Goal: Transaction & Acquisition: Book appointment/travel/reservation

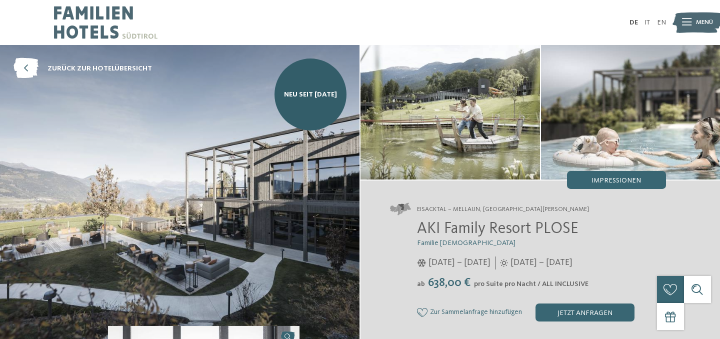
click at [705, 20] on span "Menü" at bounding box center [704, 22] width 17 height 9
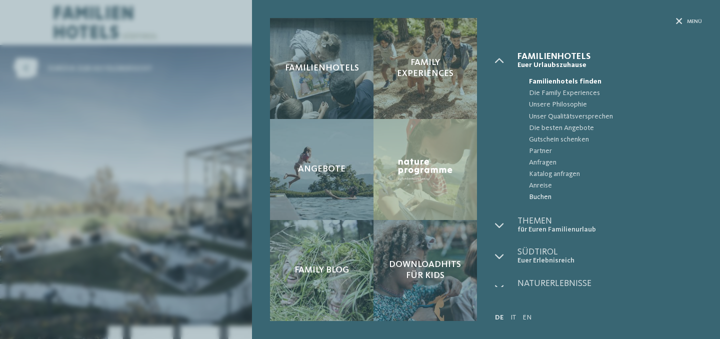
click at [536, 198] on span "Buchen" at bounding box center [615, 198] width 173 height 12
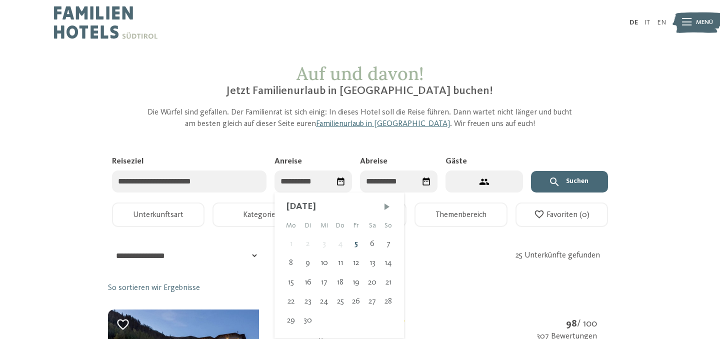
click at [309, 185] on input "Anreise" at bounding box center [314, 182] width 78 height 23
click at [369, 281] on div "20" at bounding box center [372, 282] width 17 height 19
type input "**********"
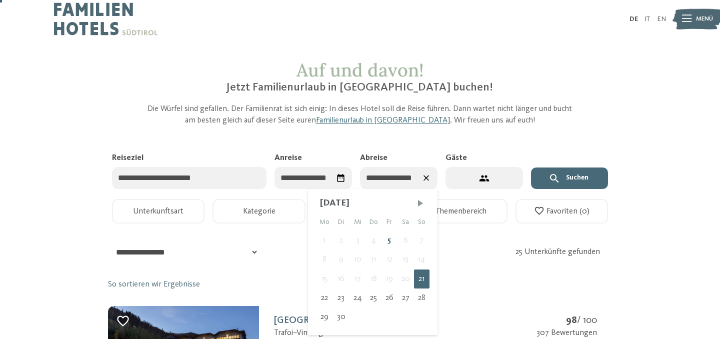
scroll to position [11, 0]
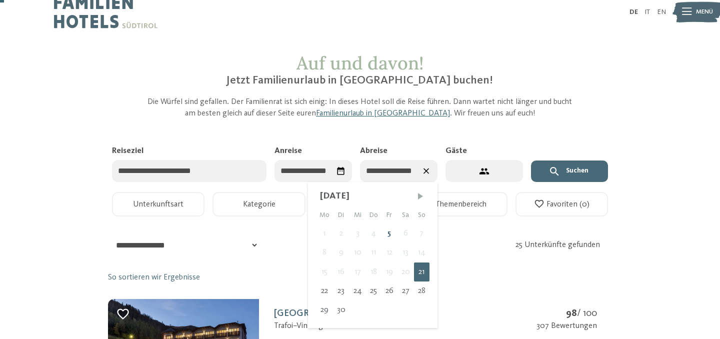
click at [425, 196] on span "Nächster Monat" at bounding box center [421, 196] width 10 height 10
click at [406, 198] on span "Vorheriger Monat" at bounding box center [409, 196] width 10 height 10
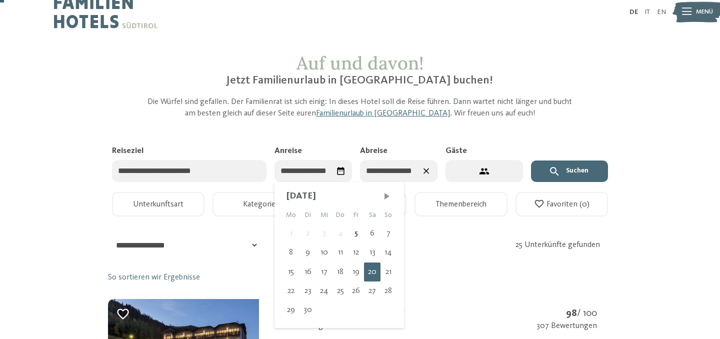
click at [298, 167] on input "**********" at bounding box center [314, 171] width 78 height 23
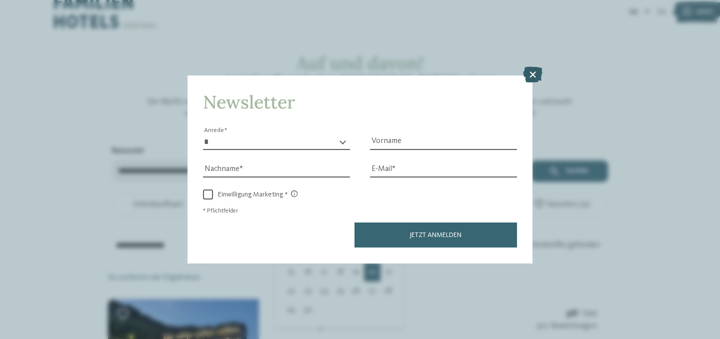
click at [531, 78] on icon at bounding box center [533, 75] width 20 height 16
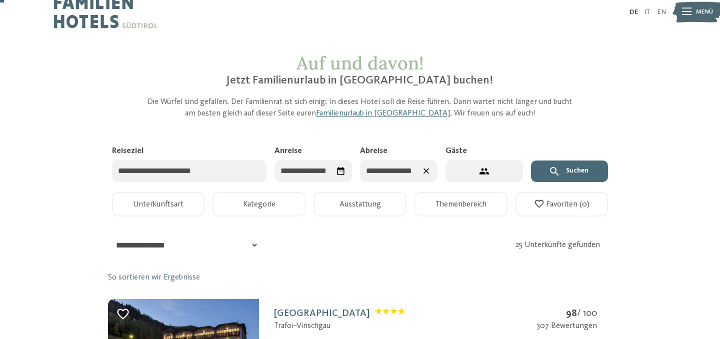
click at [342, 171] on icon "Datum auswählen" at bounding box center [341, 172] width 10 height 10
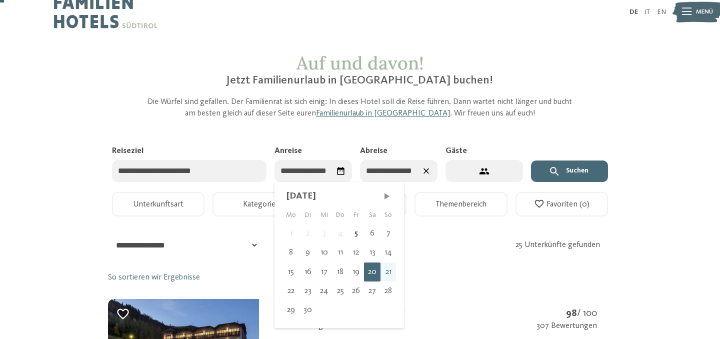
click at [388, 269] on div "21" at bounding box center [389, 272] width 16 height 19
type input "**********"
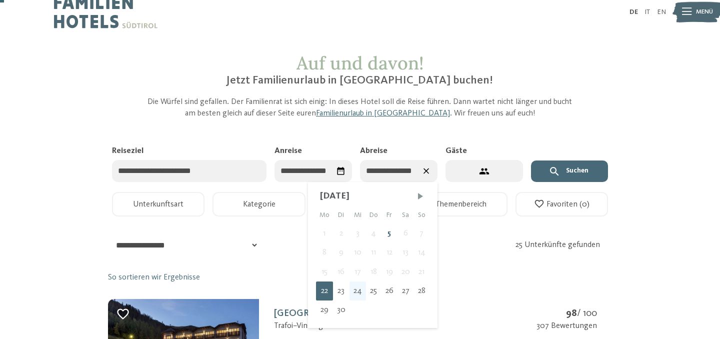
click at [362, 295] on div "24" at bounding box center [358, 291] width 17 height 19
type input "**********"
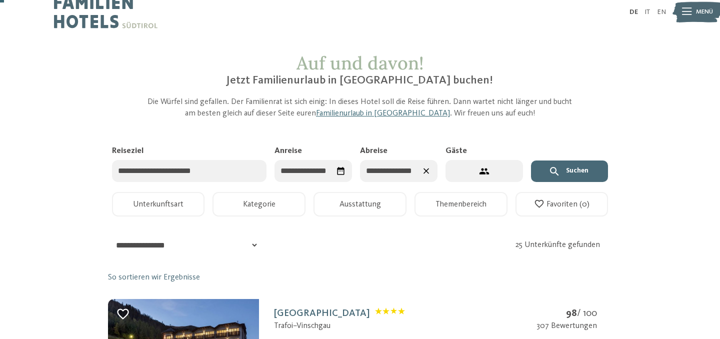
click at [504, 175] on button "2 Gäste – 1 Zimmer" at bounding box center [485, 171] width 78 height 23
select select "*"
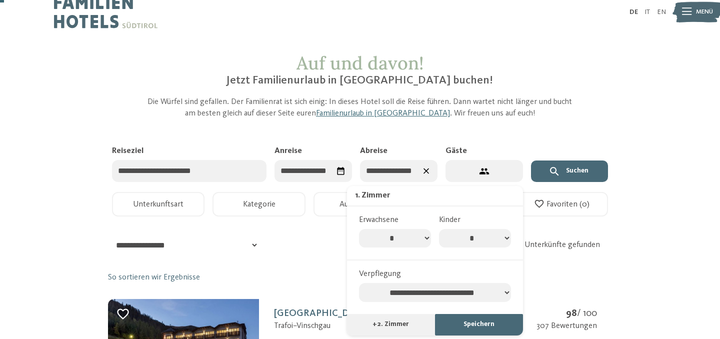
click at [482, 233] on select "* * * * * * * *" at bounding box center [475, 238] width 72 height 19
select select "*"
click at [439, 229] on select "* * * * * * * *" at bounding box center [475, 238] width 72 height 19
select select "*"
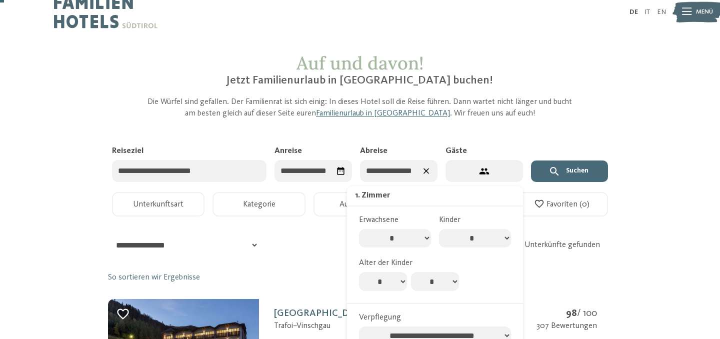
click at [398, 285] on select "* * * * * * * * * * ** ** ** ** ** ** ** **" at bounding box center [383, 281] width 48 height 19
select select "*"
click at [359, 274] on select "* * * * * * * * * * ** ** ** ** ** ** ** **" at bounding box center [383, 281] width 48 height 19
click at [438, 288] on select "* * * * * * * * * * ** ** ** ** ** ** ** **" at bounding box center [435, 281] width 48 height 19
select select "*"
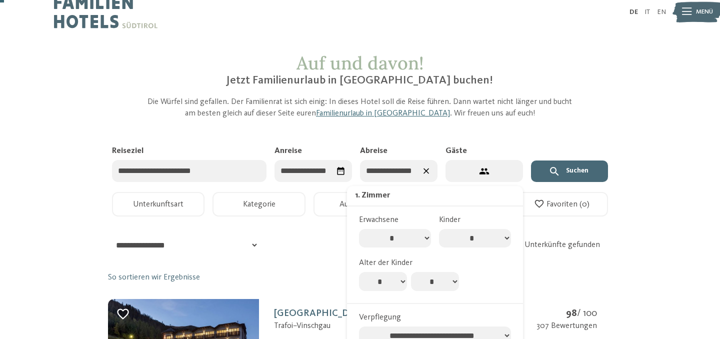
click at [411, 274] on select "* * * * * * * * * * ** ** ** ** ** ** ** **" at bounding box center [435, 281] width 48 height 19
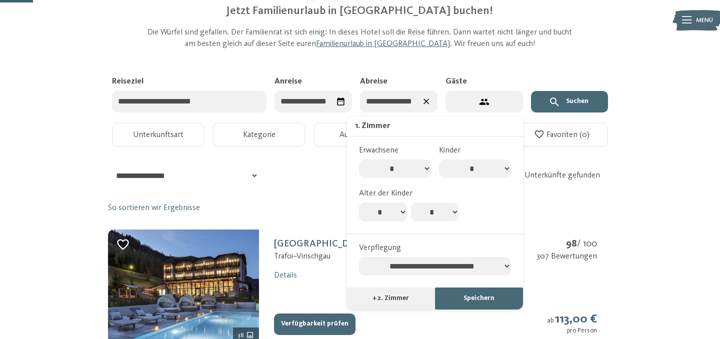
scroll to position [81, 0]
click at [458, 270] on select "**********" at bounding box center [435, 266] width 152 height 19
select select "**********"
click at [359, 261] on select "**********" at bounding box center [435, 266] width 152 height 19
click at [473, 302] on button "Speichern" at bounding box center [479, 298] width 88 height 22
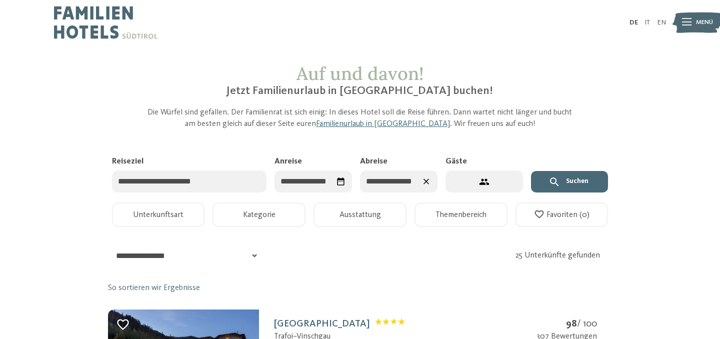
click at [185, 221] on button "Unterkunftsart" at bounding box center [158, 215] width 93 height 25
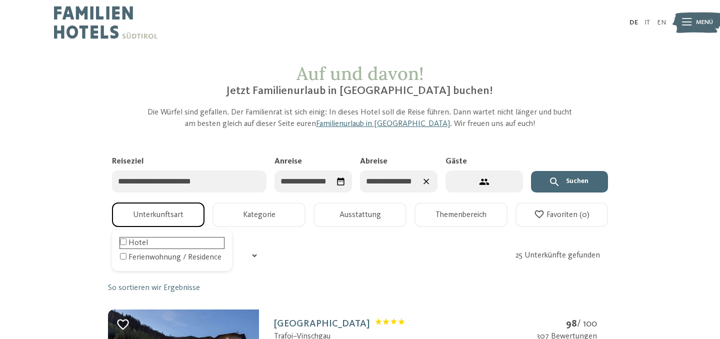
click at [135, 245] on div "Hotel" at bounding box center [172, 243] width 104 height 11
click at [251, 220] on button "Kategorie" at bounding box center [259, 215] width 93 height 25
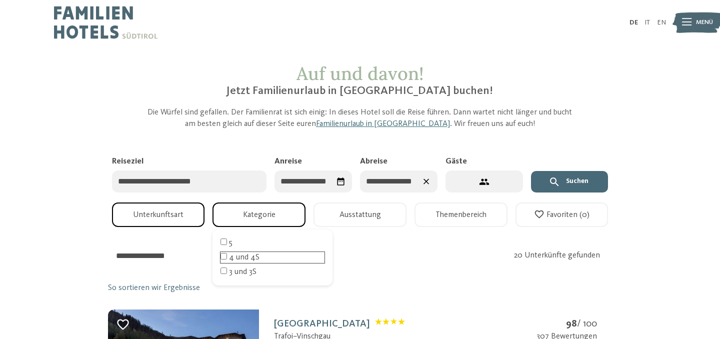
click at [245, 257] on div "4 und 4S" at bounding box center [273, 257] width 104 height 11
click at [229, 242] on div "5" at bounding box center [273, 243] width 104 height 11
click at [377, 218] on button "Ausstattung" at bounding box center [360, 215] width 93 height 25
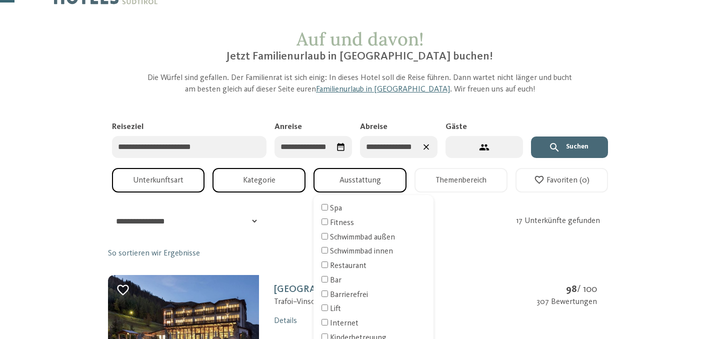
scroll to position [37, 0]
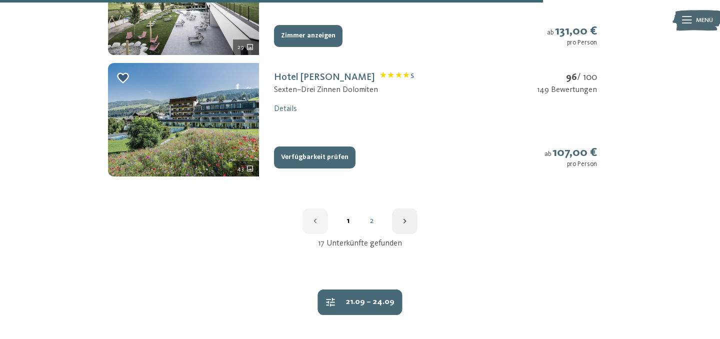
scroll to position [1342, 0]
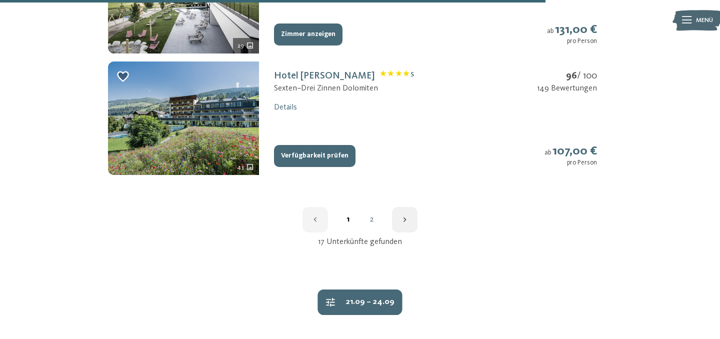
click at [366, 214] on div "1 2" at bounding box center [360, 220] width 505 height 26
click at [371, 224] on link "2" at bounding box center [372, 220] width 24 height 8
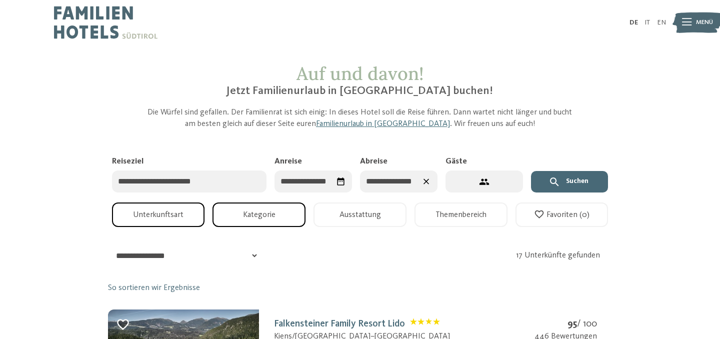
click at [476, 183] on button "4 Gäste – 1 Zimmer" at bounding box center [485, 182] width 78 height 23
select select "*"
select select "**********"
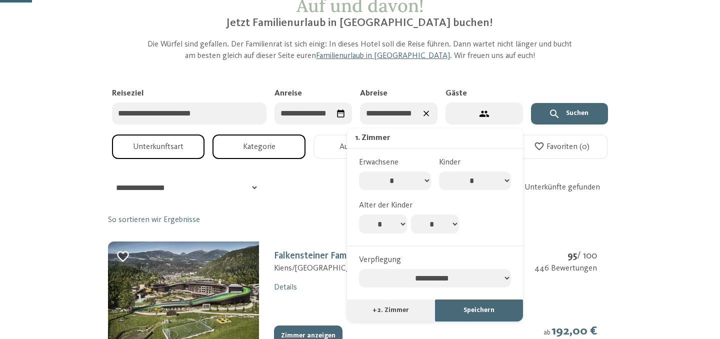
scroll to position [140, 0]
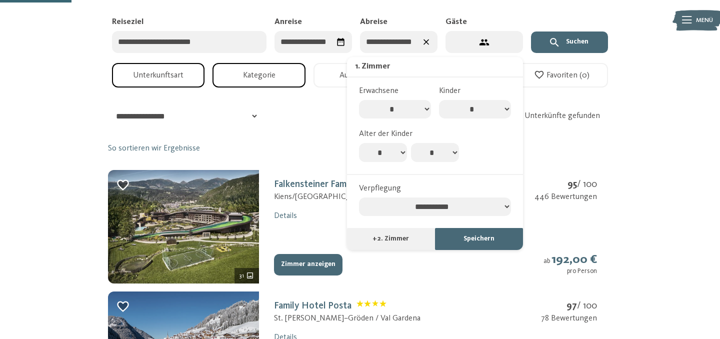
click at [513, 248] on button "Speichern" at bounding box center [479, 239] width 88 height 22
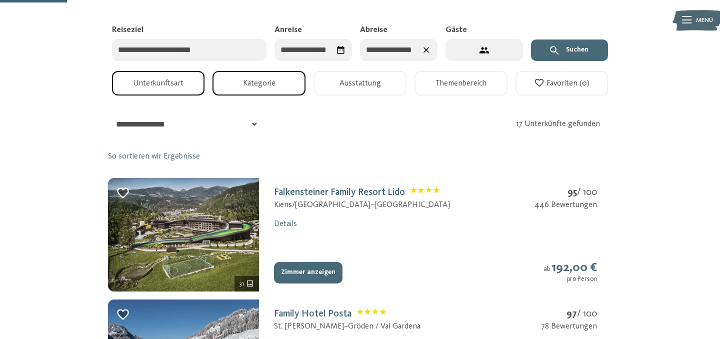
scroll to position [129, 0]
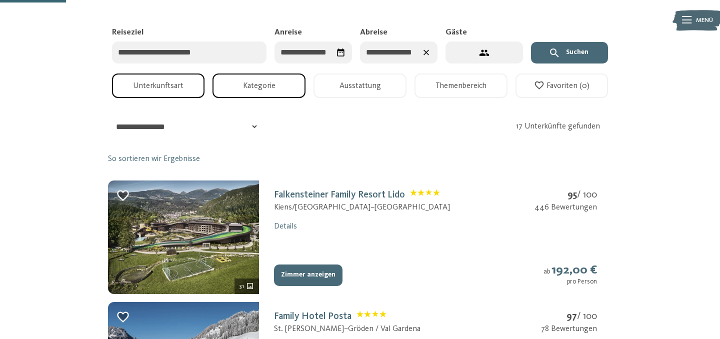
click at [271, 89] on button "Kategorie" at bounding box center [259, 86] width 93 height 25
click at [272, 87] on button "Kategorie" at bounding box center [259, 86] width 93 height 25
click at [348, 88] on button "Ausstattung" at bounding box center [360, 86] width 93 height 25
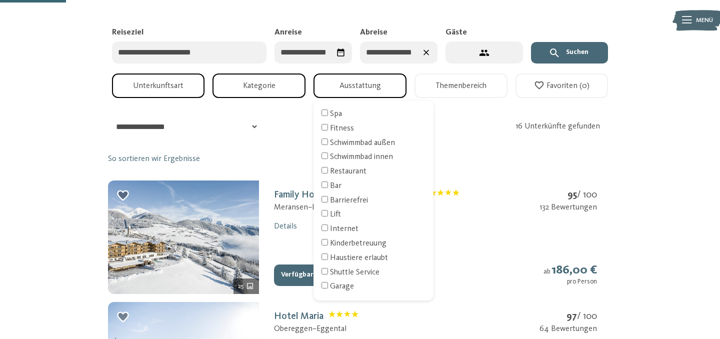
click at [458, 87] on button "Themenbereich" at bounding box center [461, 86] width 93 height 25
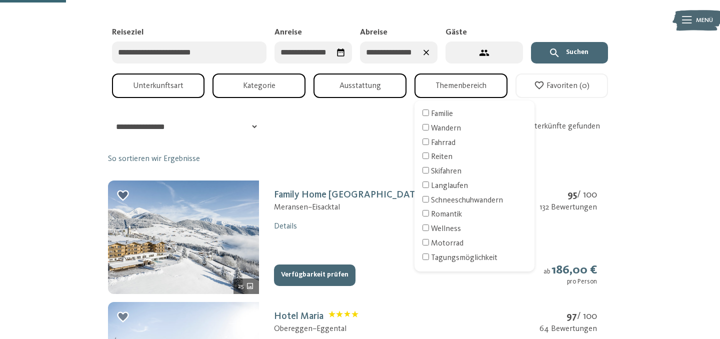
click at [580, 53] on button "Suchen" at bounding box center [570, 53] width 78 height 22
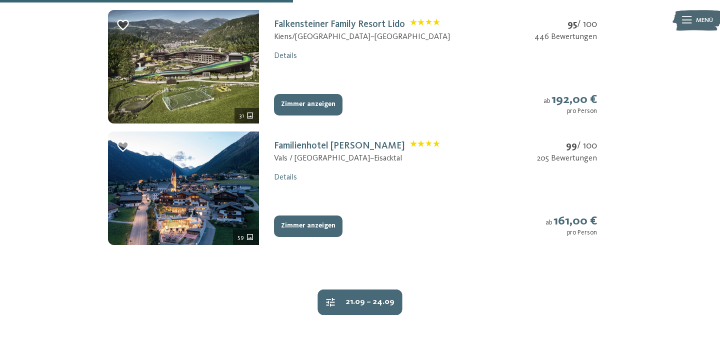
scroll to position [302, 0]
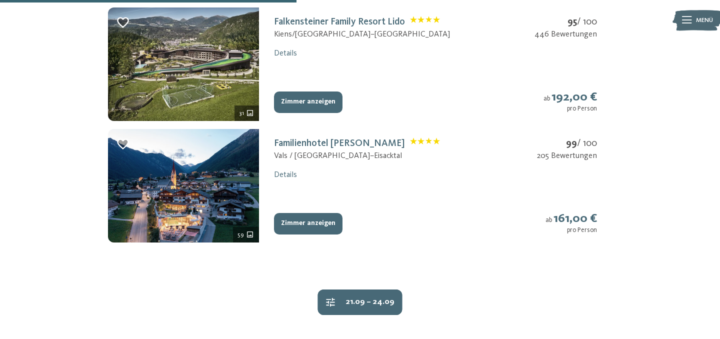
click at [303, 138] on div "Familienhotel Huber Vals / [GEOGRAPHIC_DATA] – [GEOGRAPHIC_DATA] 99 / 100 205 B…" at bounding box center [435, 186] width 353 height 114
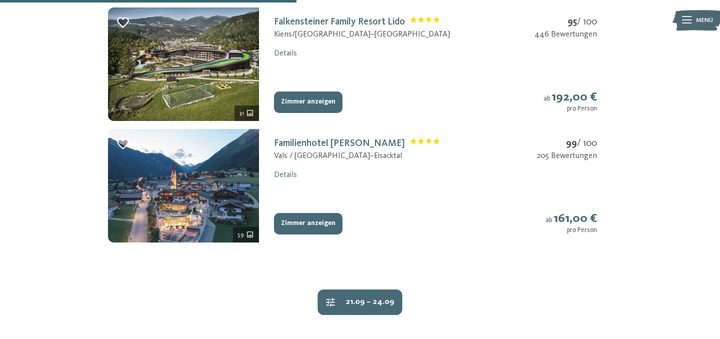
click at [218, 204] on img at bounding box center [184, 186] width 152 height 114
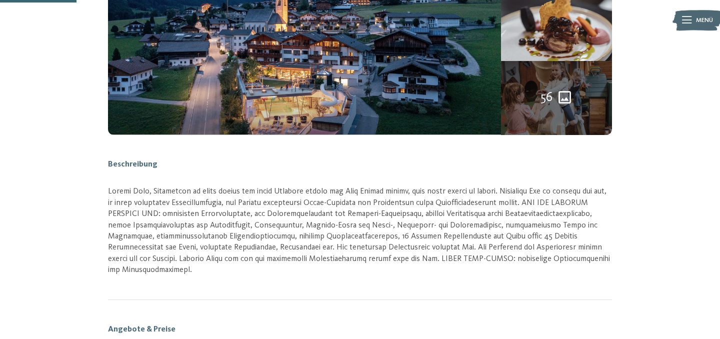
scroll to position [148, 0]
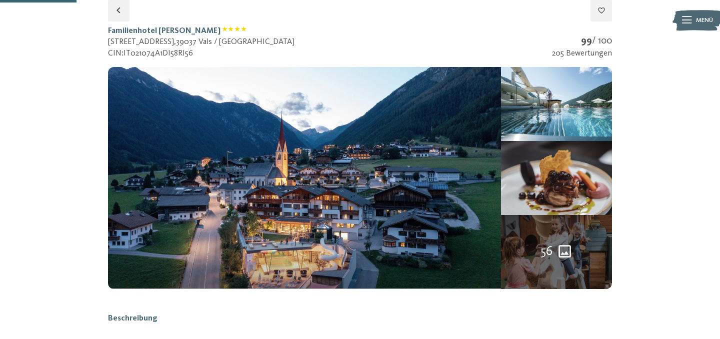
select select "*"
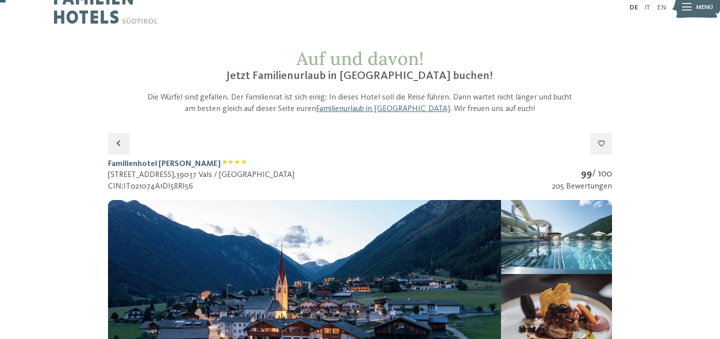
scroll to position [15, 0]
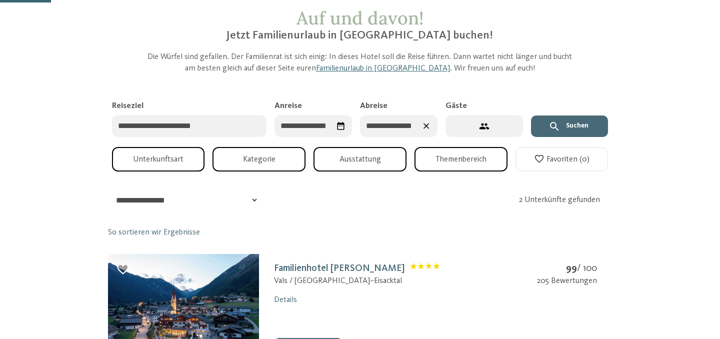
scroll to position [58, 0]
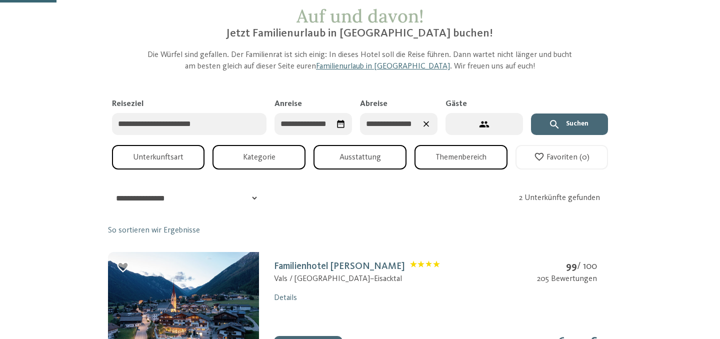
click at [305, 121] on input "**********" at bounding box center [314, 124] width 78 height 23
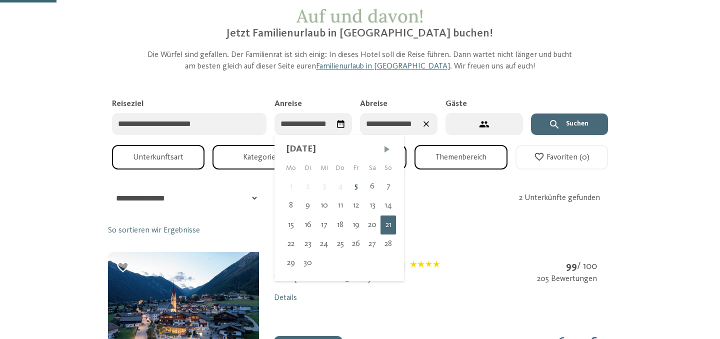
click at [338, 121] on icon "Datum auswählen" at bounding box center [341, 124] width 7 height 8
click at [387, 245] on div "28" at bounding box center [389, 244] width 16 height 19
type input "**********"
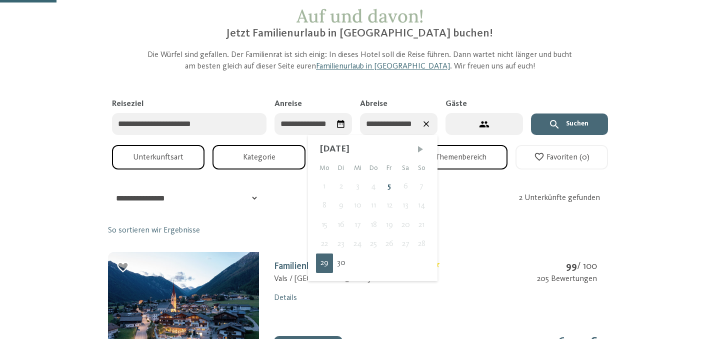
click at [419, 149] on span "Nächster Monat" at bounding box center [421, 149] width 10 height 10
click at [375, 186] on div "2" at bounding box center [374, 186] width 17 height 19
type input "**********"
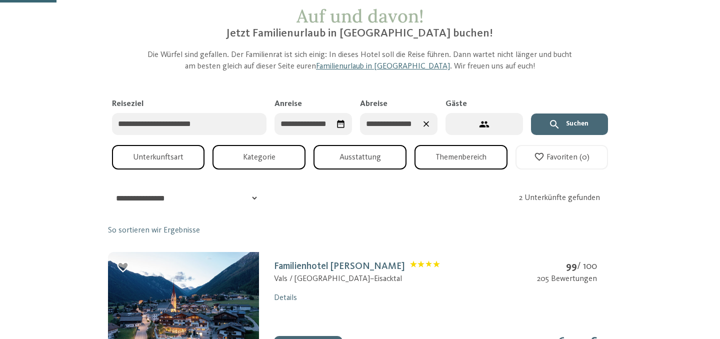
click at [476, 127] on button "4 Gäste – 1 Zimmer" at bounding box center [485, 124] width 78 height 23
select select "*"
select select "**********"
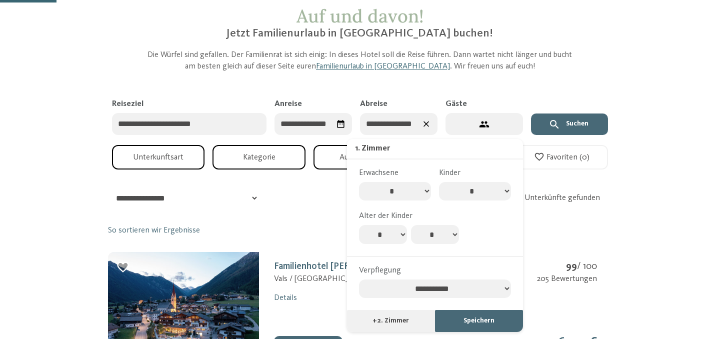
click at [477, 128] on button "4 Gäste – 1 Zimmer" at bounding box center [485, 124] width 78 height 23
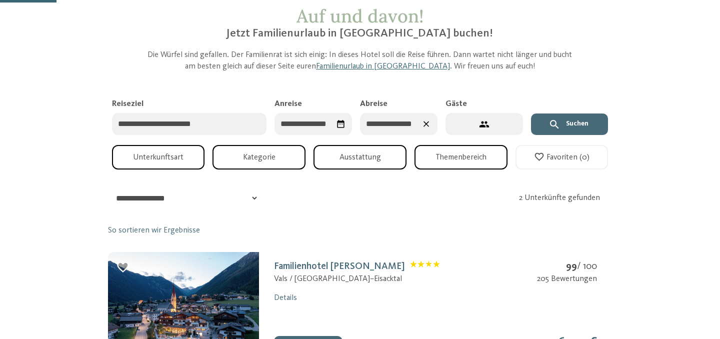
click at [443, 156] on button "Themenbereich" at bounding box center [461, 157] width 93 height 25
click at [396, 161] on button "Ausstattung" at bounding box center [360, 157] width 93 height 25
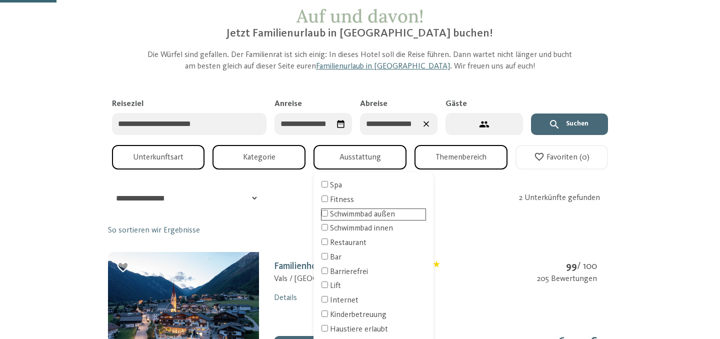
click at [353, 214] on div "Schwimmbad außen" at bounding box center [374, 214] width 104 height 11
click at [560, 115] on button "Suchen" at bounding box center [570, 125] width 78 height 22
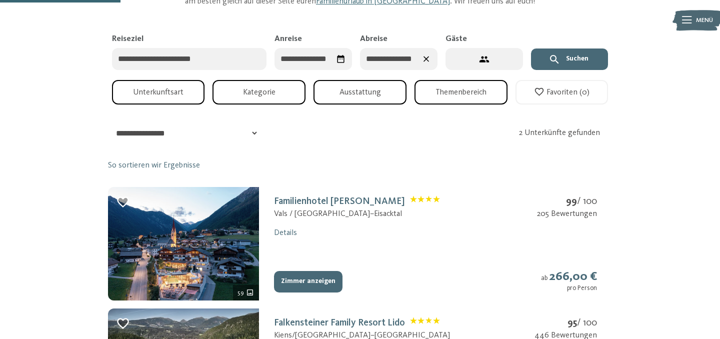
scroll to position [122, 0]
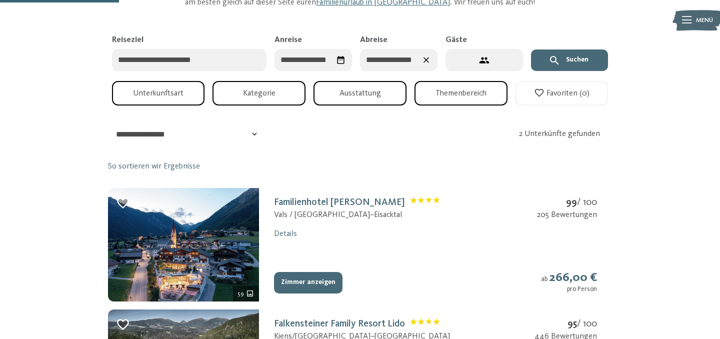
click at [276, 91] on button "Kategorie" at bounding box center [259, 93] width 93 height 25
click at [339, 92] on button "Ausstattung" at bounding box center [360, 93] width 93 height 25
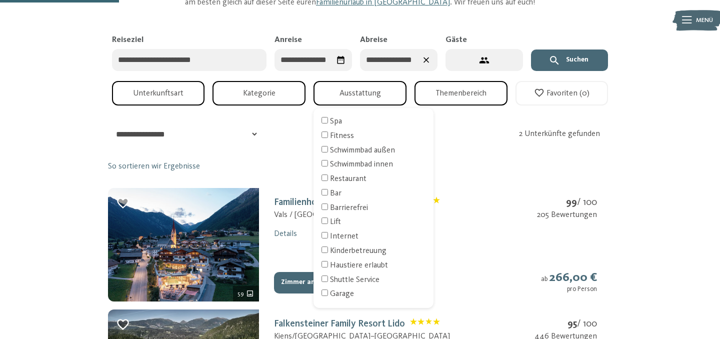
click at [458, 87] on button "Themenbereich" at bounding box center [461, 93] width 93 height 25
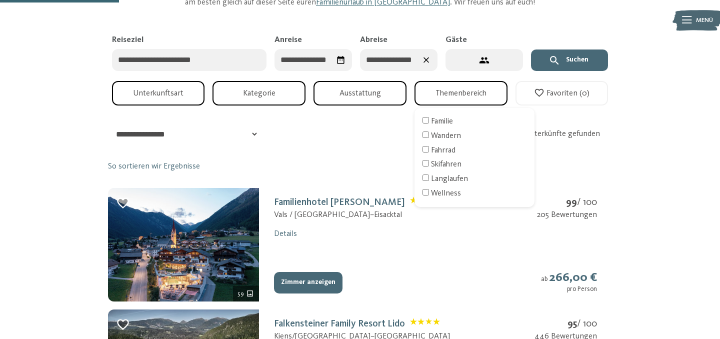
click at [541, 96] on icon "button" at bounding box center [539, 93] width 11 height 11
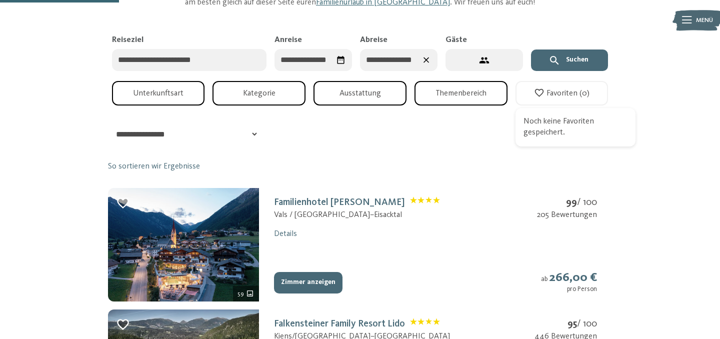
click at [348, 94] on button "Ausstattung" at bounding box center [360, 93] width 93 height 25
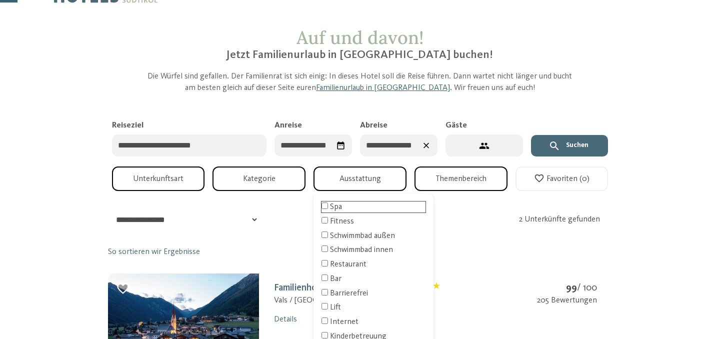
scroll to position [18, 0]
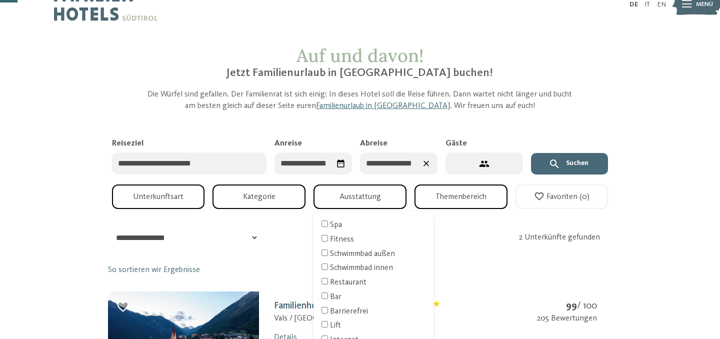
click at [453, 197] on button "Themenbereich" at bounding box center [461, 197] width 93 height 25
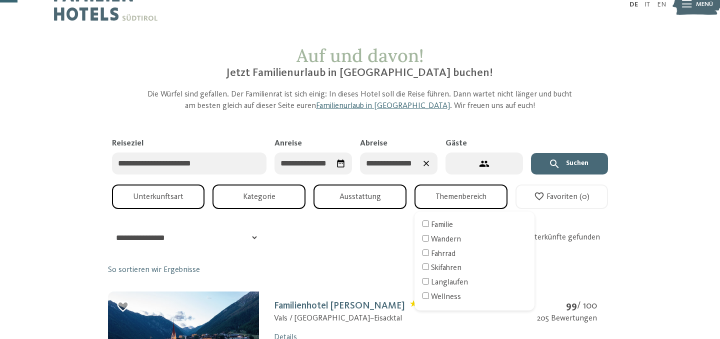
click at [267, 189] on button "Kategorie" at bounding box center [259, 197] width 93 height 25
click at [155, 190] on button "Unterkunftsart" at bounding box center [158, 197] width 93 height 25
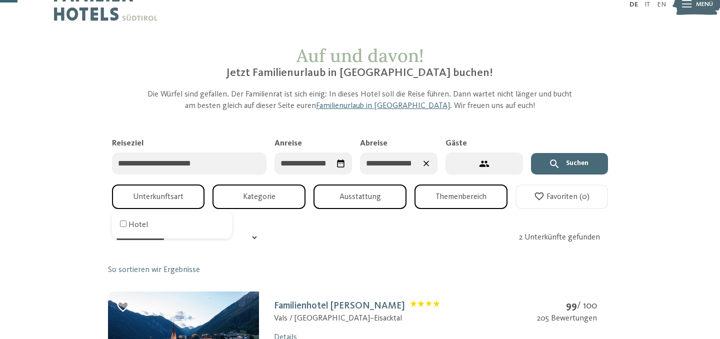
click at [157, 191] on button "Unterkunftsart" at bounding box center [158, 197] width 93 height 25
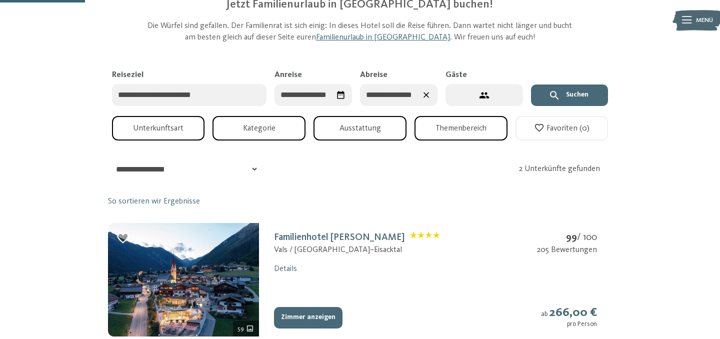
scroll to position [88, 0]
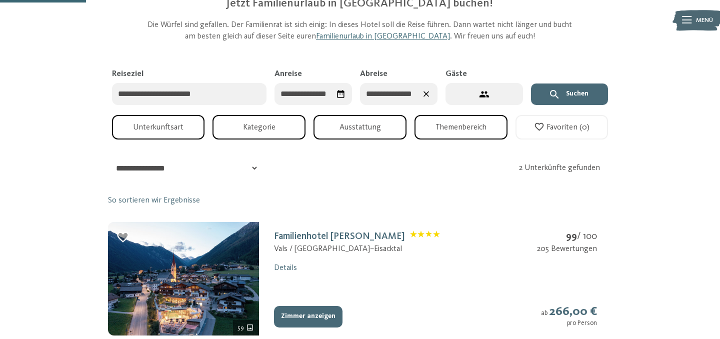
click at [486, 94] on icon "4 Gäste – 1 Zimmer" at bounding box center [484, 94] width 11 height 11
select select "*"
select select "**********"
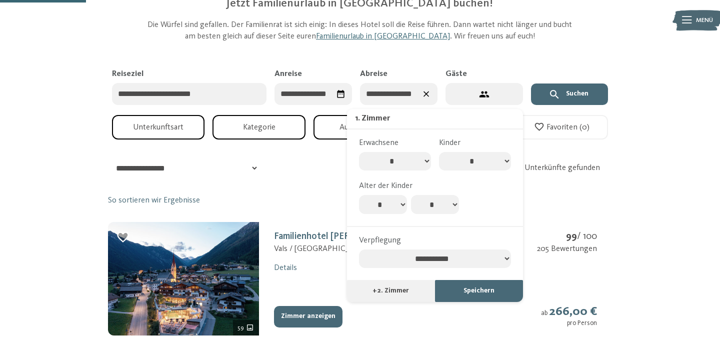
click at [438, 261] on select "**********" at bounding box center [435, 259] width 152 height 19
select select
click at [359, 254] on select "**********" at bounding box center [435, 259] width 152 height 19
click at [496, 300] on button "Speichern" at bounding box center [479, 291] width 88 height 22
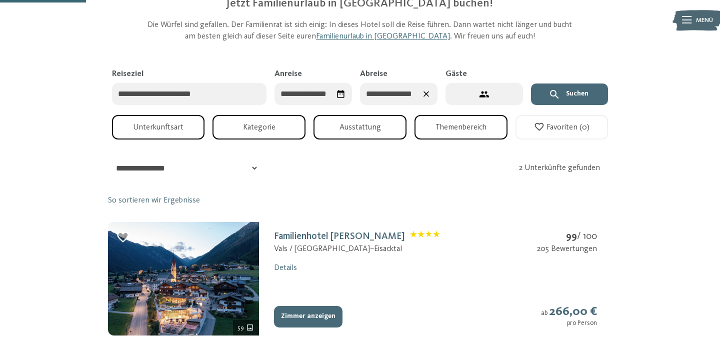
click at [588, 100] on button "Suchen" at bounding box center [570, 95] width 78 height 22
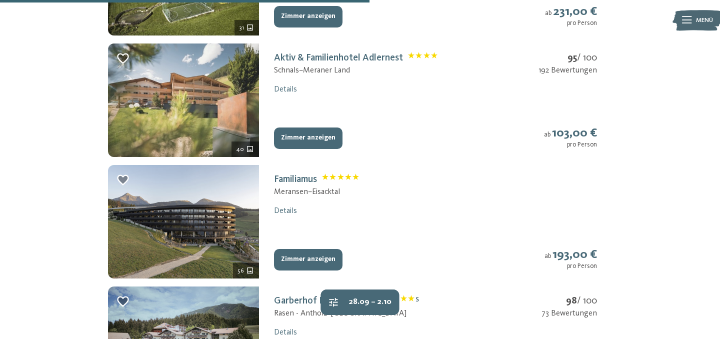
scroll to position [754, 0]
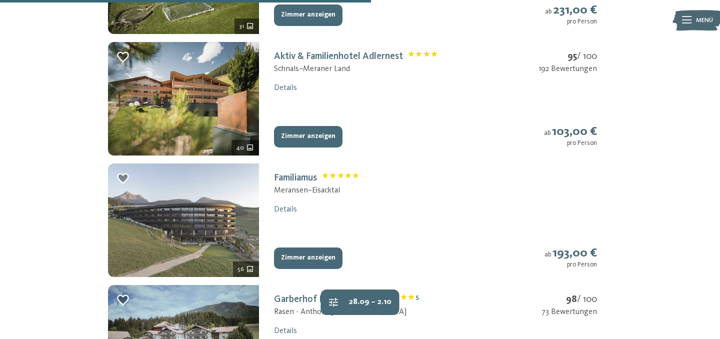
click at [209, 206] on img at bounding box center [184, 221] width 152 height 114
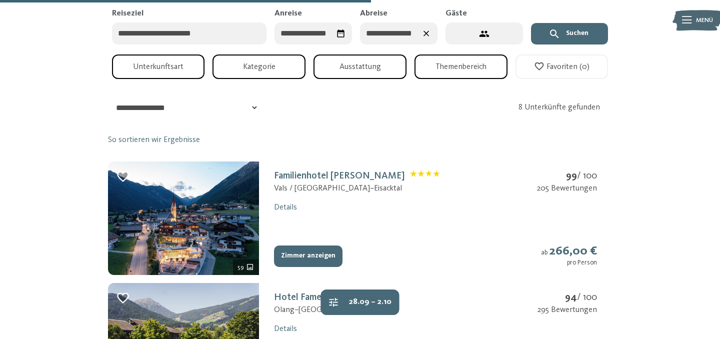
select select "*"
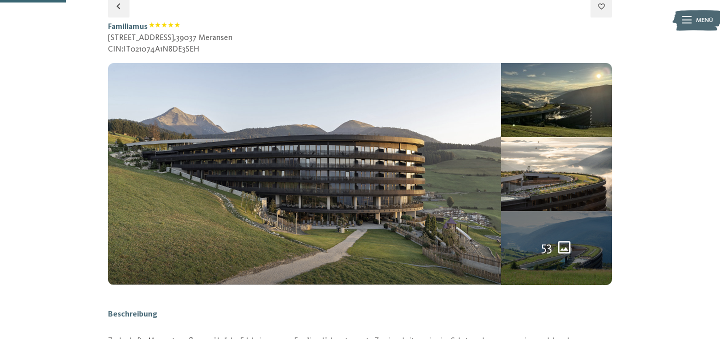
scroll to position [149, 0]
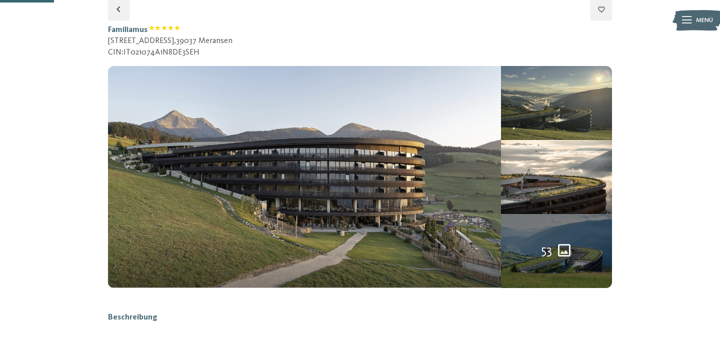
click at [572, 95] on img at bounding box center [556, 103] width 111 height 74
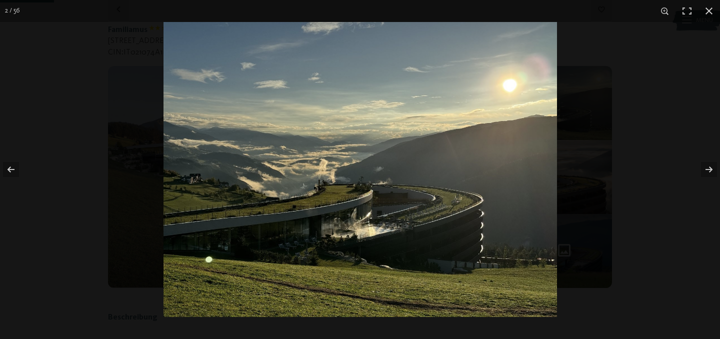
click at [572, 95] on div at bounding box center [524, 191] width 720 height 339
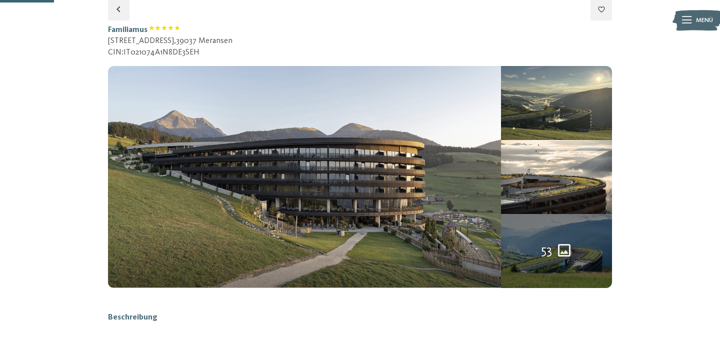
click at [582, 77] on img at bounding box center [556, 103] width 111 height 74
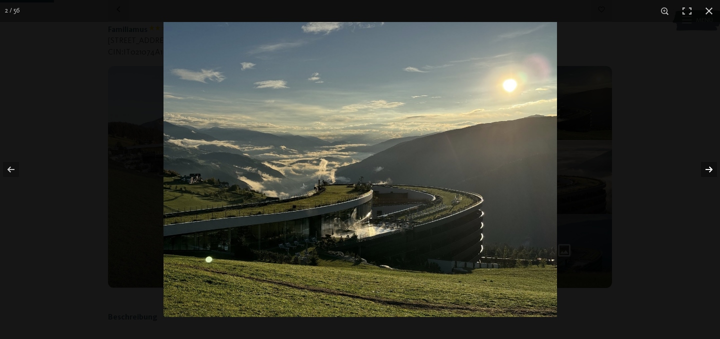
click at [706, 170] on button "button" at bounding box center [702, 170] width 35 height 50
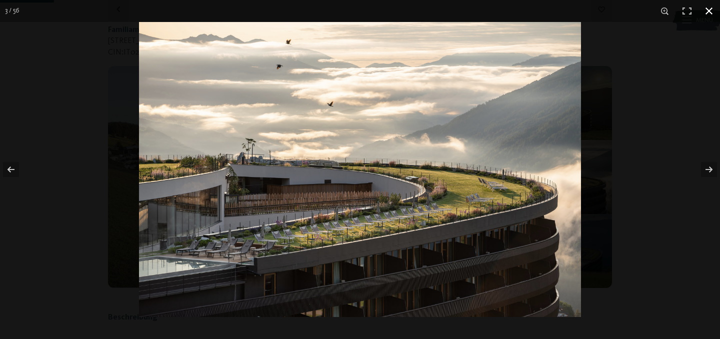
click at [703, 14] on button "button" at bounding box center [709, 11] width 22 height 22
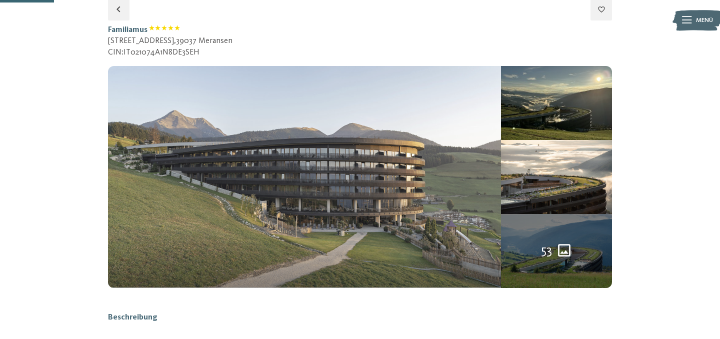
click at [440, 123] on img at bounding box center [305, 177] width 394 height 222
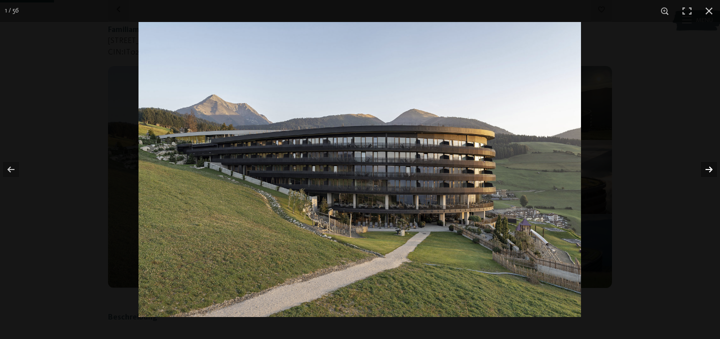
click at [712, 169] on button "button" at bounding box center [702, 170] width 35 height 50
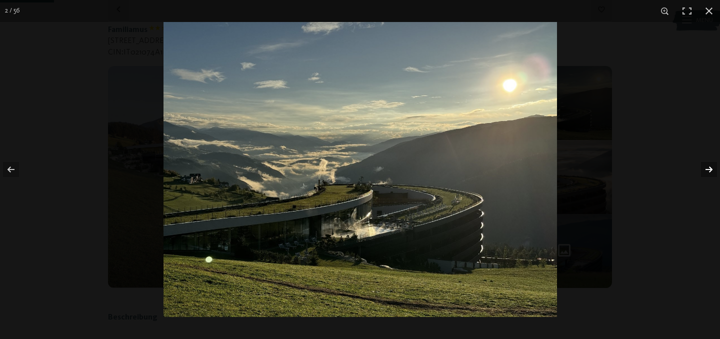
click at [712, 168] on button "button" at bounding box center [702, 170] width 35 height 50
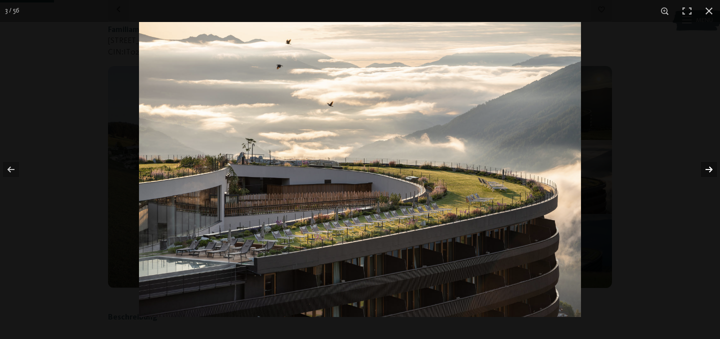
click at [712, 168] on button "button" at bounding box center [702, 170] width 35 height 50
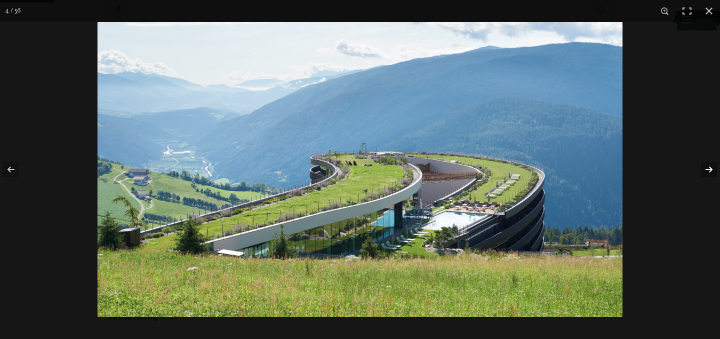
click at [712, 168] on button "button" at bounding box center [702, 170] width 35 height 50
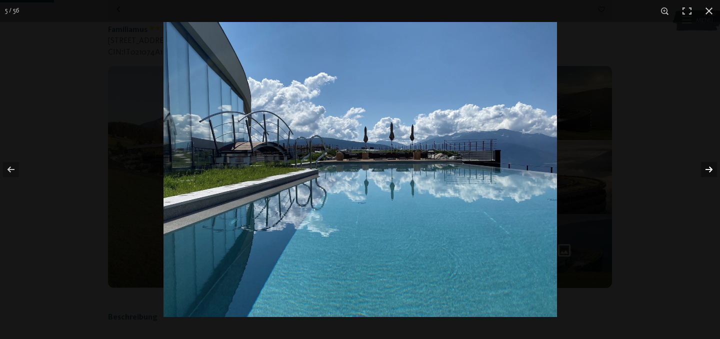
click at [712, 168] on button "button" at bounding box center [702, 170] width 35 height 50
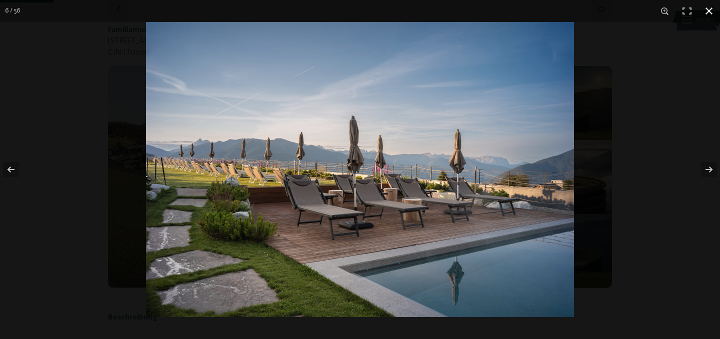
click at [706, 12] on button "button" at bounding box center [709, 11] width 22 height 22
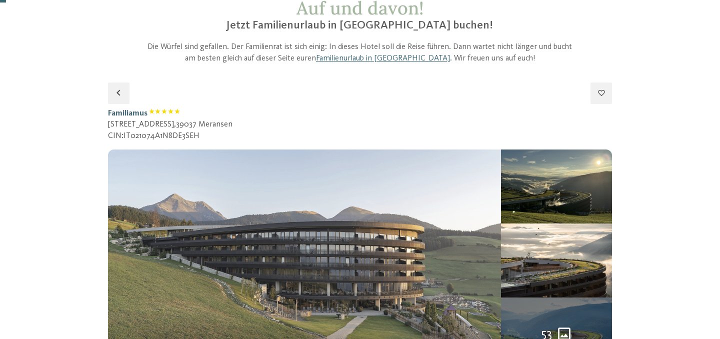
scroll to position [0, 0]
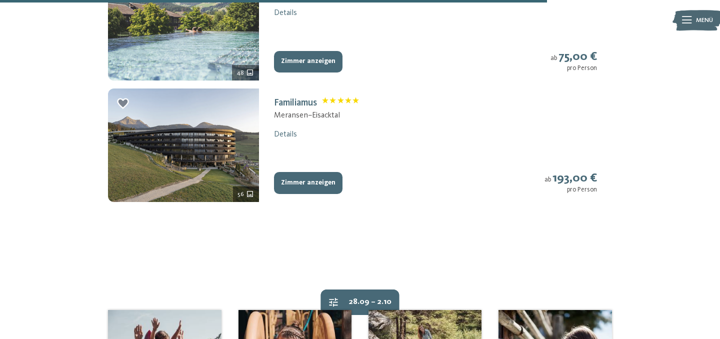
scroll to position [1021, 0]
